Goal: Book appointment/travel/reservation

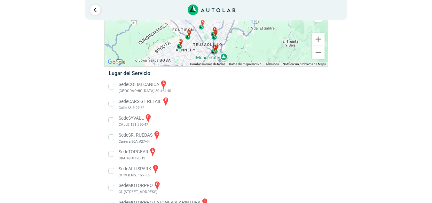
scroll to position [96, 0]
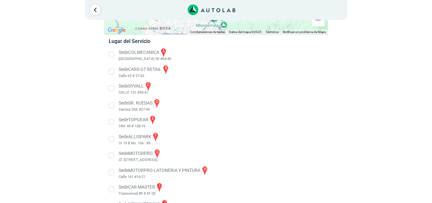
click at [112, 105] on li "Sede SR. RUEDAS d Carrera 20A #27-44" at bounding box center [216, 105] width 224 height 14
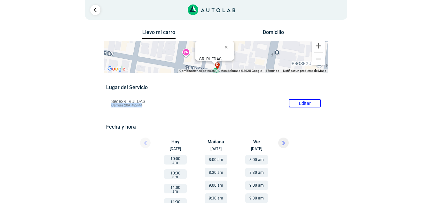
drag, startPoint x: 110, startPoint y: 106, endPoint x: 143, endPoint y: 105, distance: 32.6
click at [143, 105] on li "Sede SR. RUEDAS Editar Carrera 20A #27-44" at bounding box center [216, 103] width 219 height 10
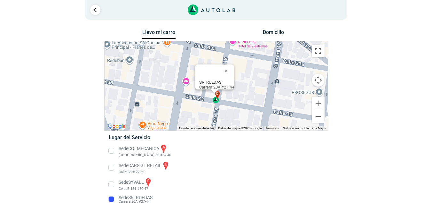
copy span "Carrera 20A #27-44"
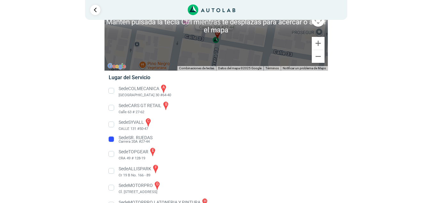
scroll to position [96, 0]
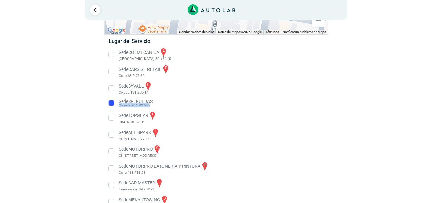
drag, startPoint x: 117, startPoint y: 107, endPoint x: 150, endPoint y: 106, distance: 33.0
click at [150, 106] on li "Sede SR. RUEDAS Carrera 20A #27-44" at bounding box center [216, 103] width 224 height 10
copy span "Carrera 20A #27-44"
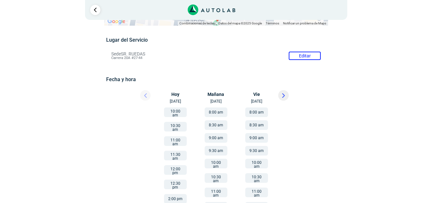
scroll to position [0, 0]
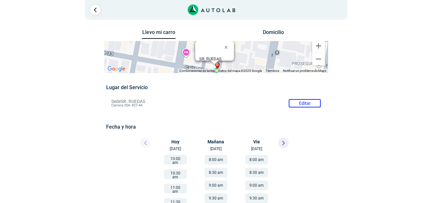
click at [217, 159] on button "8:00 am" at bounding box center [216, 160] width 23 height 10
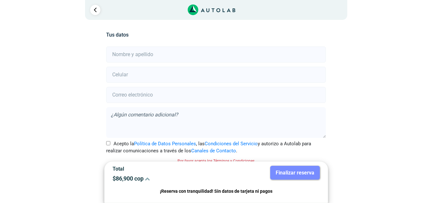
scroll to position [142, 0]
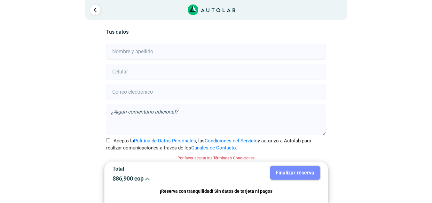
click at [106, 141] on div "Acepto la Política de Datos Personales , las Condiciones del Servicio y autoriz…" at bounding box center [215, 144] width 229 height 14
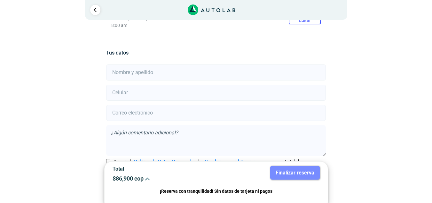
scroll to position [110, 0]
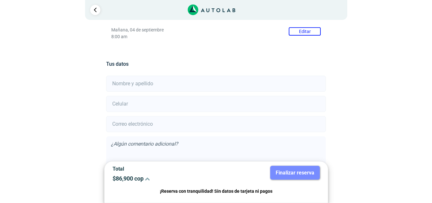
click at [148, 85] on input "text" at bounding box center [216, 83] width 220 height 16
type input "[PERSON_NAME]"
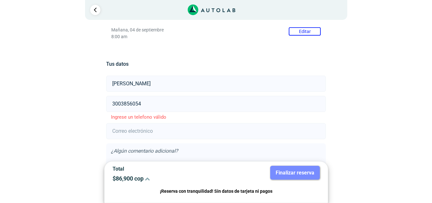
type input "3003856054"
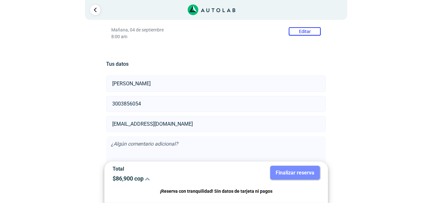
scroll to position [145, 0]
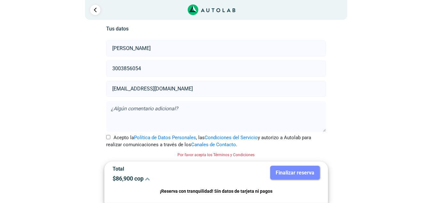
type input "[EMAIL_ADDRESS][DOMAIN_NAME]"
click at [108, 136] on input "Acepto la Política de Datos Personales , las Condiciones del Servicio y autoriz…" at bounding box center [108, 137] width 4 height 4
checkbox input "true"
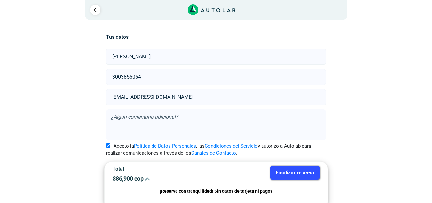
scroll to position [137, 0]
click at [133, 122] on textarea at bounding box center [216, 124] width 220 height 31
click at [299, 170] on button "Finalizar reserva" at bounding box center [295, 172] width 50 height 14
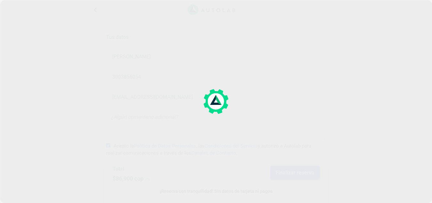
scroll to position [0, 0]
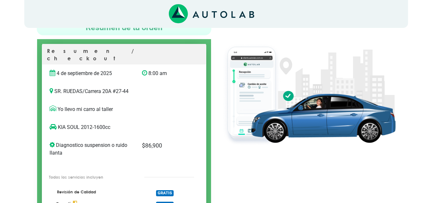
scroll to position [4, 0]
